Goal: Task Accomplishment & Management: Use online tool/utility

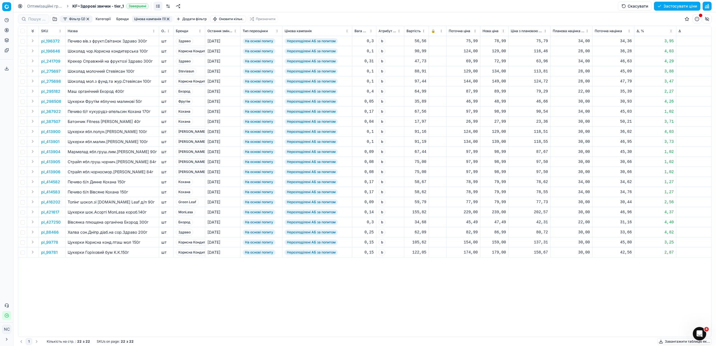
scroll to position [0, 148]
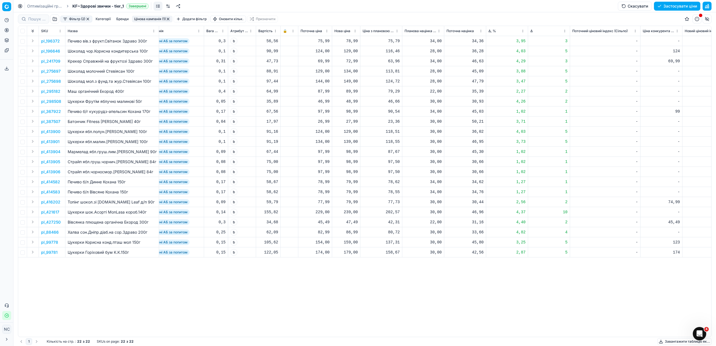
click at [154, 20] on button "Цінова кампанія (1)" at bounding box center [152, 19] width 41 height 7
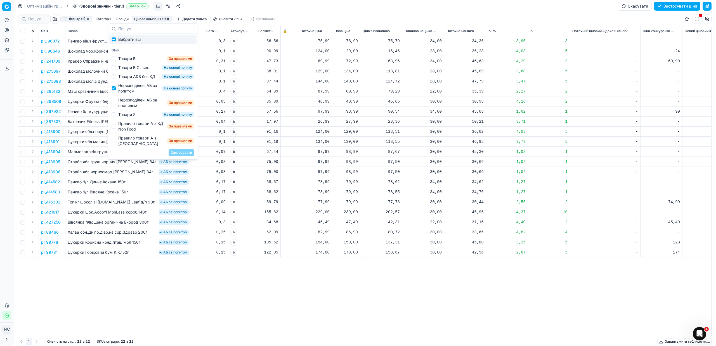
click at [619, 90] on div "-" at bounding box center [605, 92] width 66 height 6
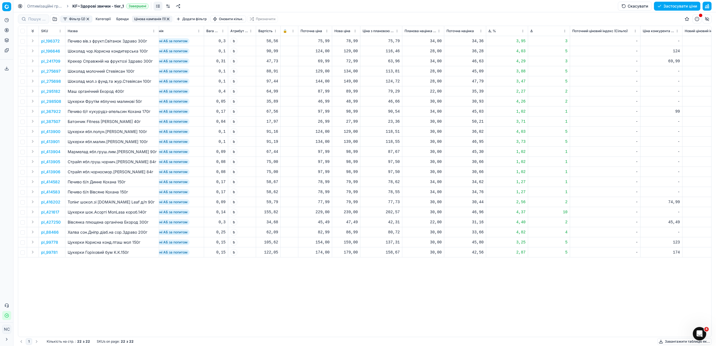
click at [48, 244] on p "pl_99778" at bounding box center [49, 243] width 17 height 6
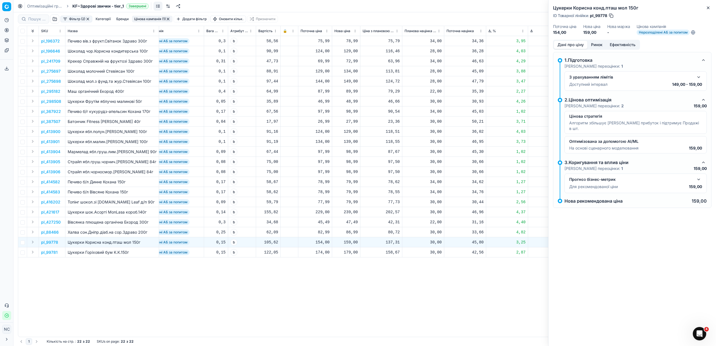
click at [600, 45] on button "Ринок" at bounding box center [597, 45] width 19 height 8
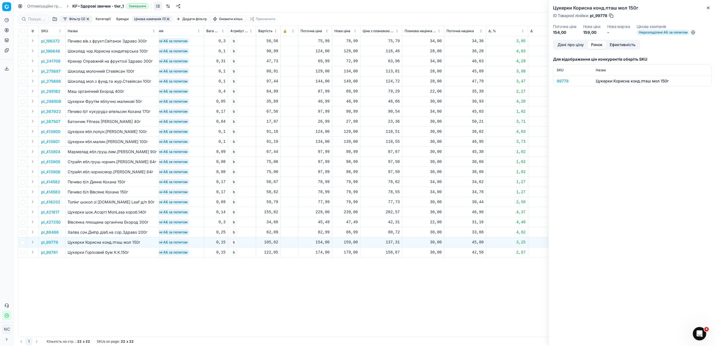
click at [566, 81] on div "99778" at bounding box center [573, 81] width 32 height 6
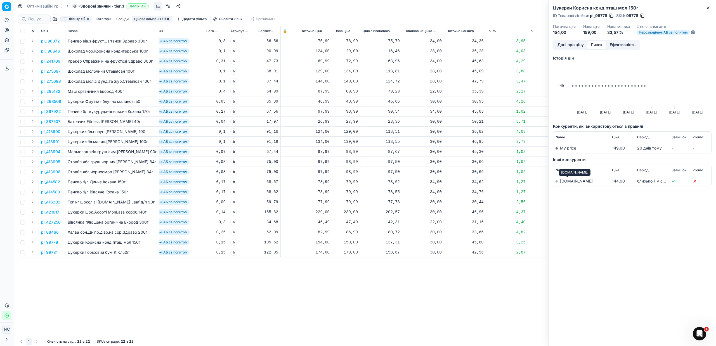
click at [568, 182] on link "[DOMAIN_NAME]" at bounding box center [576, 181] width 33 height 5
click at [711, 8] on button "Close" at bounding box center [708, 7] width 7 height 7
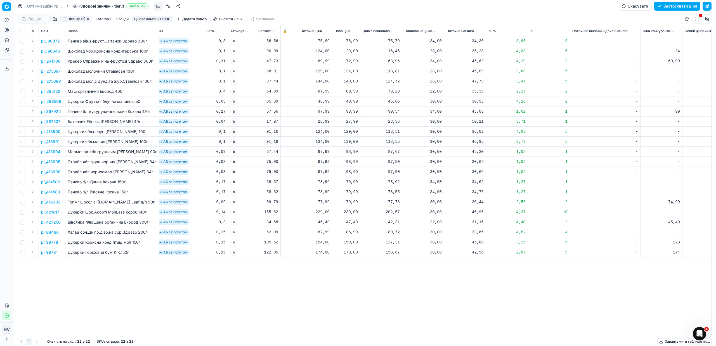
click at [352, 243] on div "159,00" at bounding box center [345, 243] width 23 height 6
type input "154.00"
click at [147, 20] on button "Цінова кампанія (1)" at bounding box center [152, 19] width 41 height 7
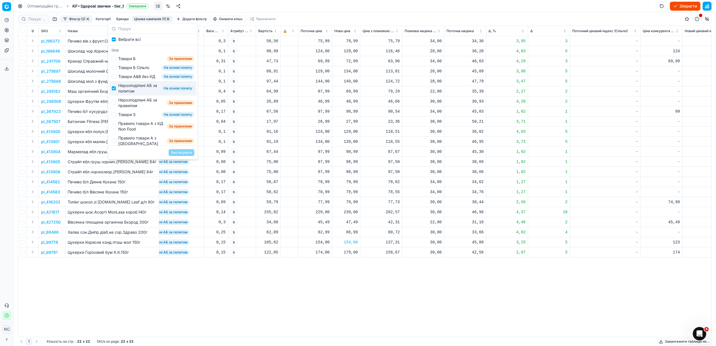
click at [130, 91] on div "Нерозподілені АБ за попитом" at bounding box center [138, 88] width 41 height 11
checkbox input "false"
click at [133, 105] on div "Нерозподілені АБ за правилом" at bounding box center [141, 102] width 46 height 11
checkbox input "true"
click at [177, 151] on button "Застосувати" at bounding box center [182, 152] width 26 height 7
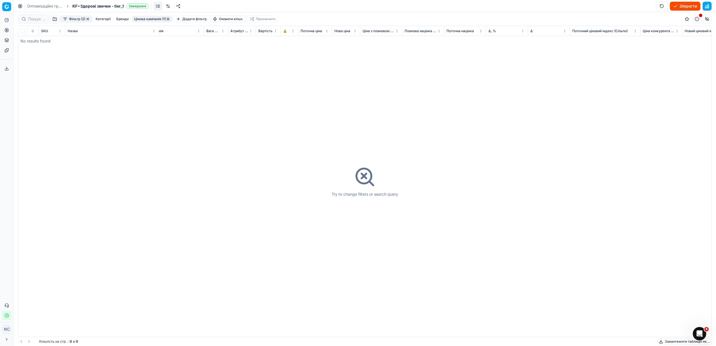
click at [169, 19] on button "button" at bounding box center [168, 19] width 4 height 4
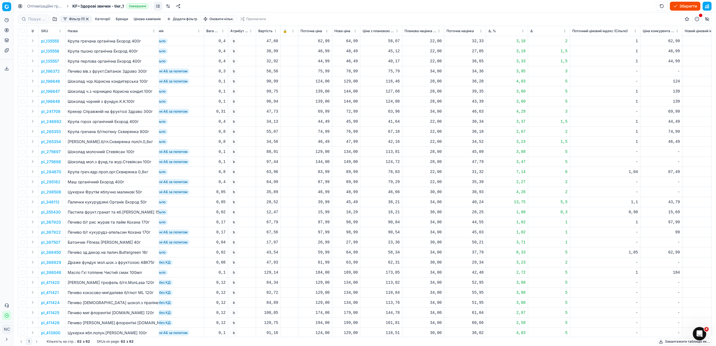
click at [87, 18] on button "button" at bounding box center [87, 19] width 4 height 4
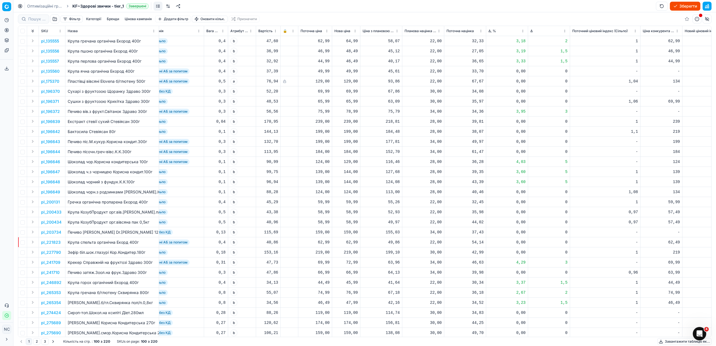
click at [55, 19] on button "button" at bounding box center [54, 19] width 9 height 9
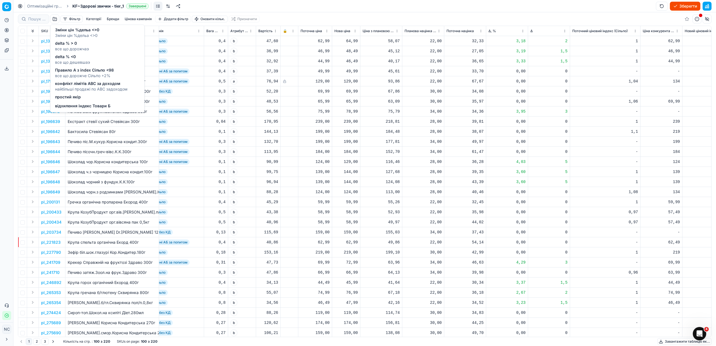
click at [75, 59] on span "delta % <0" at bounding box center [72, 57] width 35 height 6
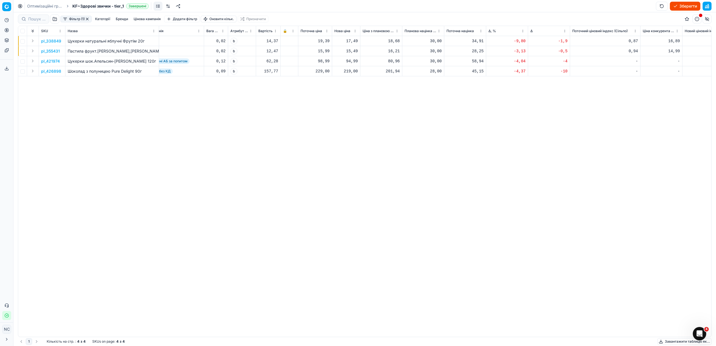
click at [88, 18] on button "button" at bounding box center [87, 19] width 4 height 4
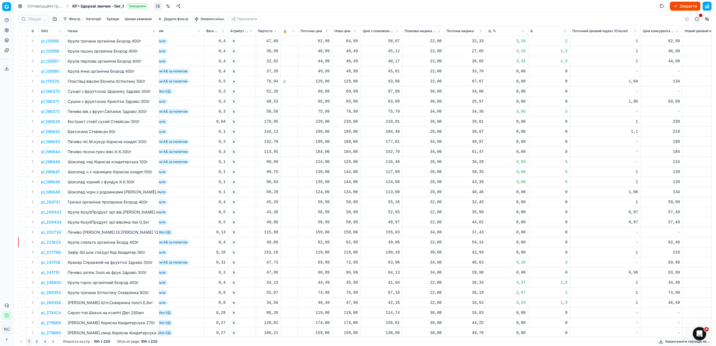
click at [54, 18] on button "button" at bounding box center [54, 19] width 9 height 9
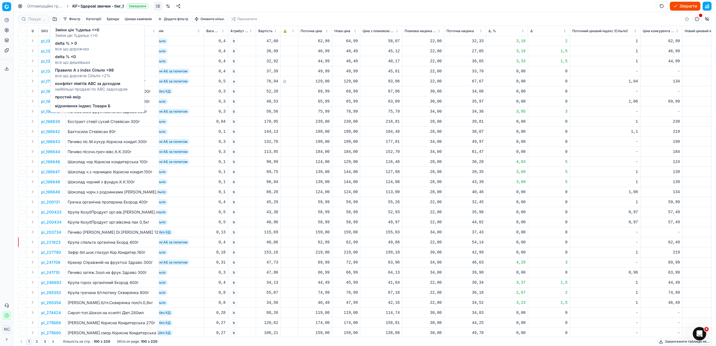
click at [79, 73] on span "все що дорожче Сільпо +2%" at bounding box center [84, 76] width 59 height 6
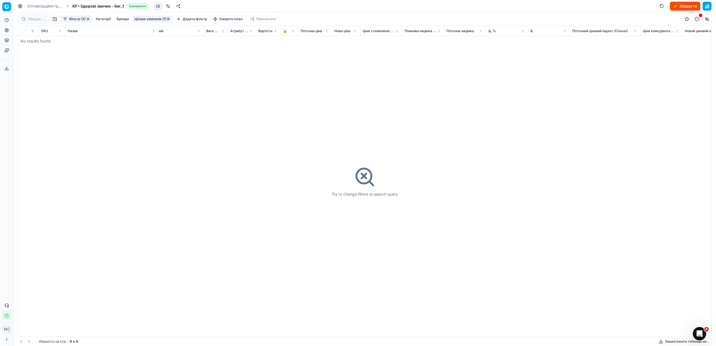
click at [91, 19] on button "Фільтр (3)" at bounding box center [76, 19] width 32 height 7
click at [314, 78] on html "Pricing platform Аналітика Цінова оптимізація Асортимент продукції Шаблони Серв…" at bounding box center [358, 173] width 716 height 346
click at [90, 18] on button "button" at bounding box center [88, 19] width 4 height 4
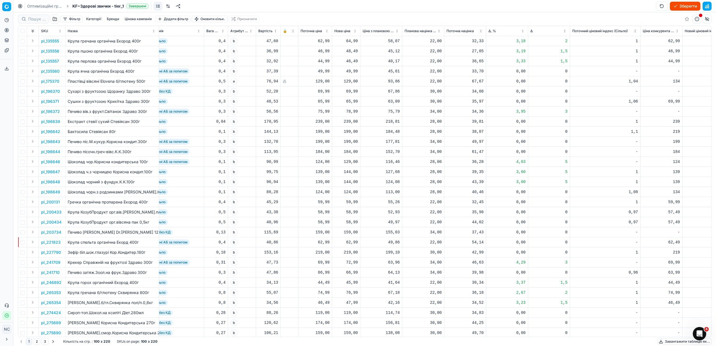
click at [54, 20] on button "button" at bounding box center [54, 19] width 9 height 9
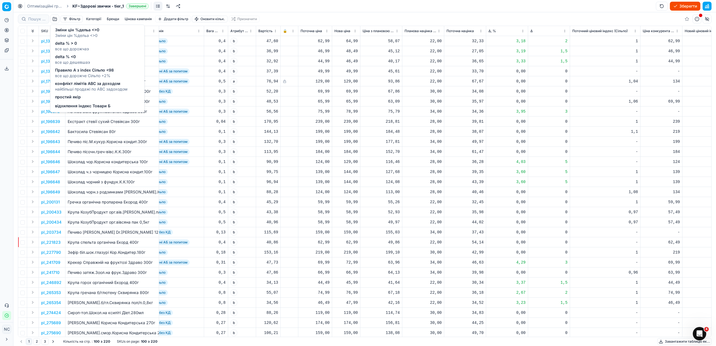
click at [88, 85] on span "конфлікт лімітів ABC за доходом" at bounding box center [91, 84] width 72 height 6
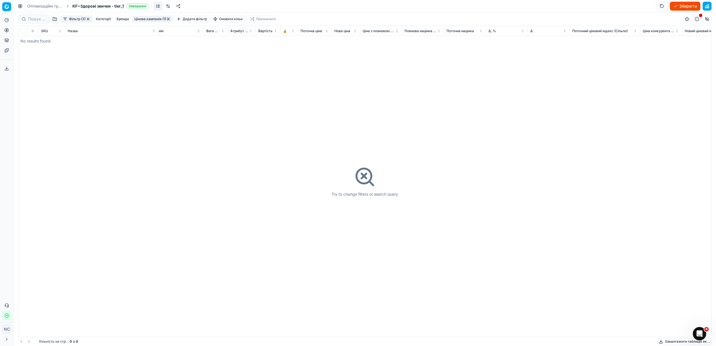
click at [89, 19] on button "button" at bounding box center [88, 19] width 4 height 4
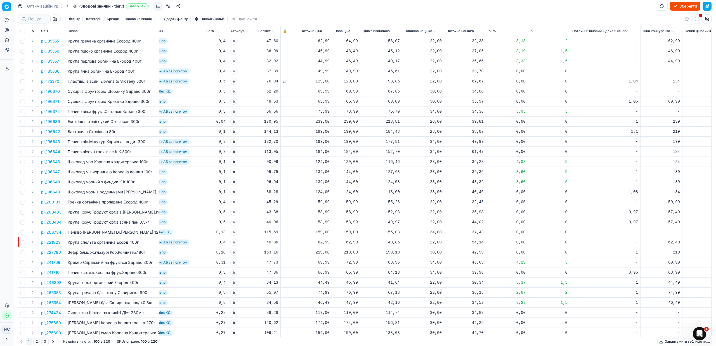
click at [53, 19] on button "button" at bounding box center [54, 19] width 9 height 9
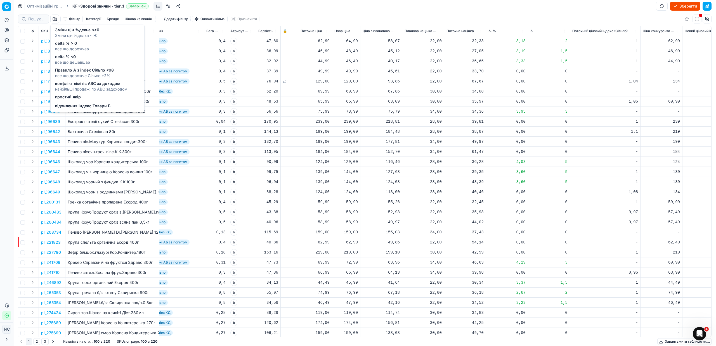
click at [92, 105] on span "відхилення індекс Товари Б" at bounding box center [82, 106] width 55 height 6
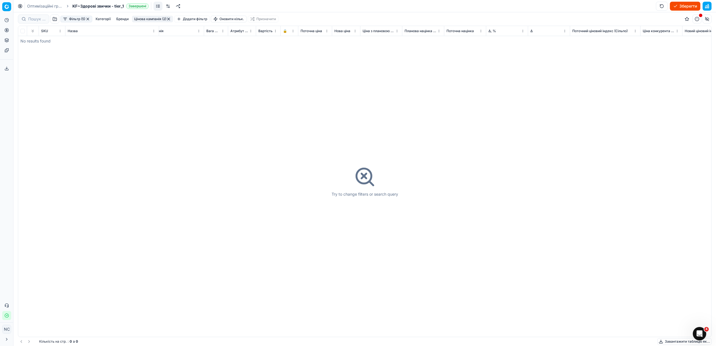
click at [88, 17] on button "button" at bounding box center [88, 19] width 4 height 4
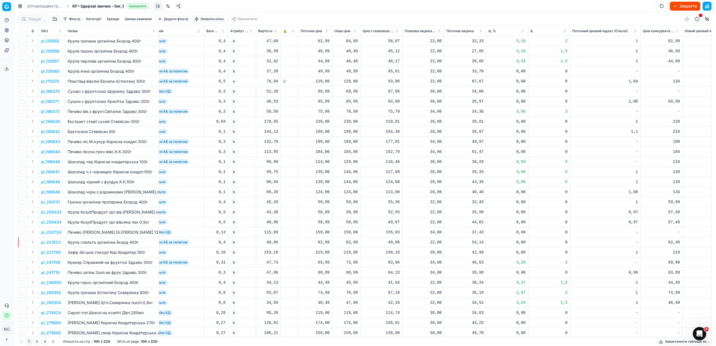
click at [685, 5] on button "Зберегти" at bounding box center [685, 6] width 30 height 9
click at [663, 8] on button "Застосувати ціни" at bounding box center [677, 6] width 46 height 9
click at [671, 6] on button "Завантажити звіт" at bounding box center [676, 6] width 47 height 9
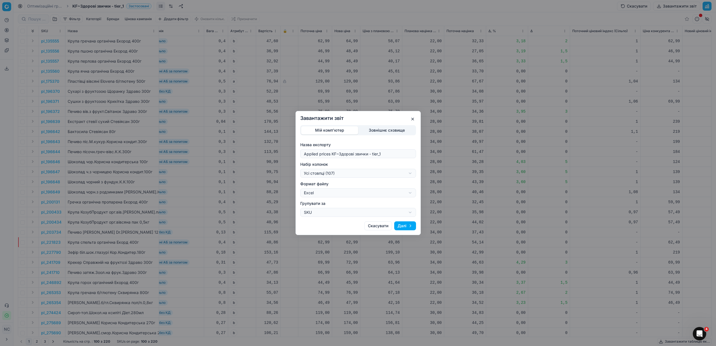
click at [410, 173] on div "Завантажити звіт Мій комп'ютер Зовнішнє сховище Назва експорту Applied prices K…" at bounding box center [358, 173] width 716 height 346
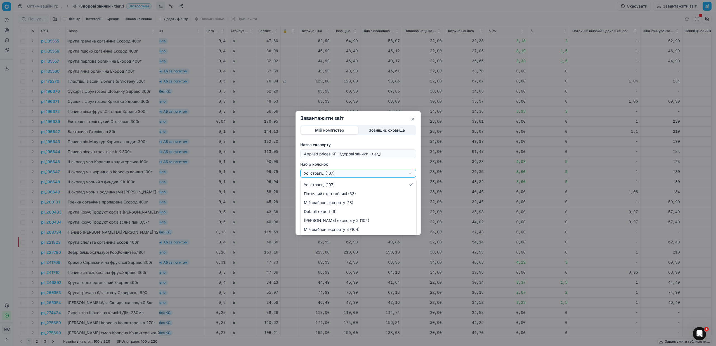
select select "custom"
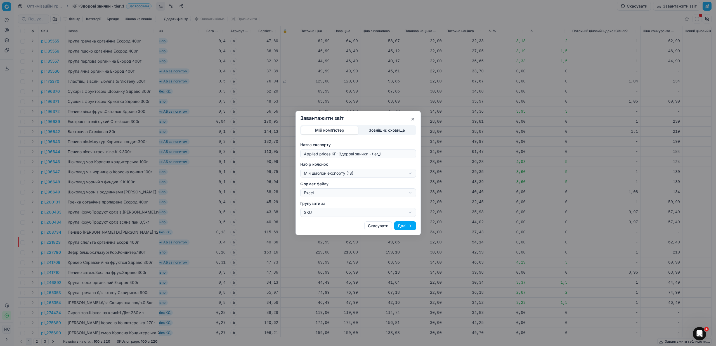
click at [402, 228] on button "Далі" at bounding box center [405, 225] width 22 height 9
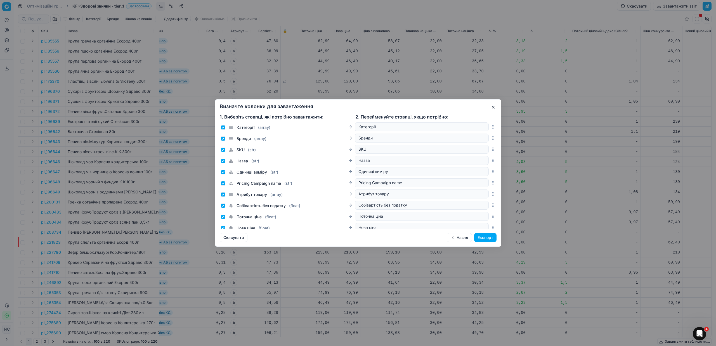
click at [479, 236] on button "Експорт" at bounding box center [485, 237] width 22 height 9
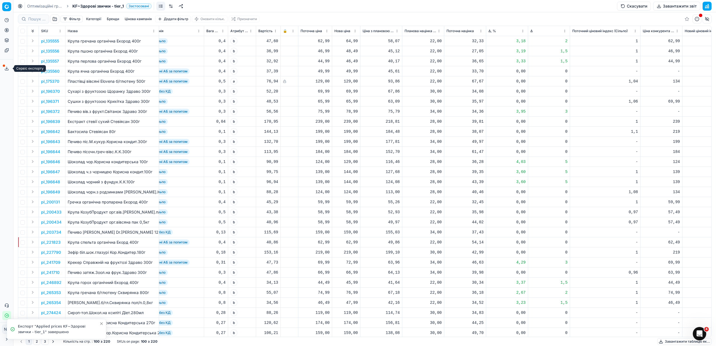
click at [7, 67] on icon at bounding box center [6, 68] width 4 height 4
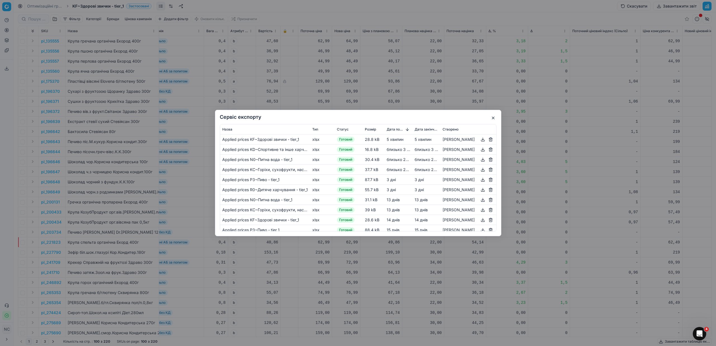
click at [483, 140] on button "button" at bounding box center [483, 139] width 7 height 7
drag, startPoint x: 237, startPoint y: 116, endPoint x: 493, endPoint y: 117, distance: 256.2
click at [493, 117] on button "button" at bounding box center [493, 118] width 7 height 7
